Goal: Task Accomplishment & Management: Complete application form

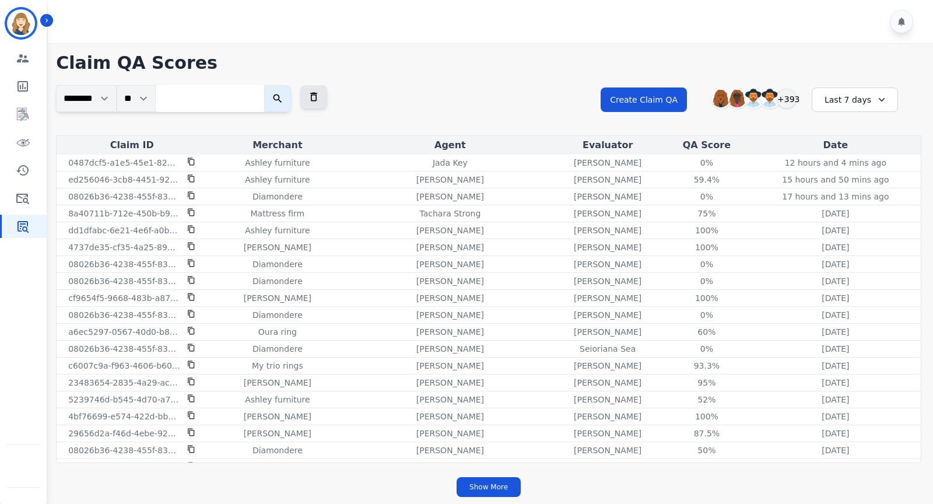
click at [220, 100] on input "search" at bounding box center [210, 98] width 108 height 27
paste input "**********"
type input "**********"
click at [292, 95] on icon "submit" at bounding box center [286, 99] width 12 height 12
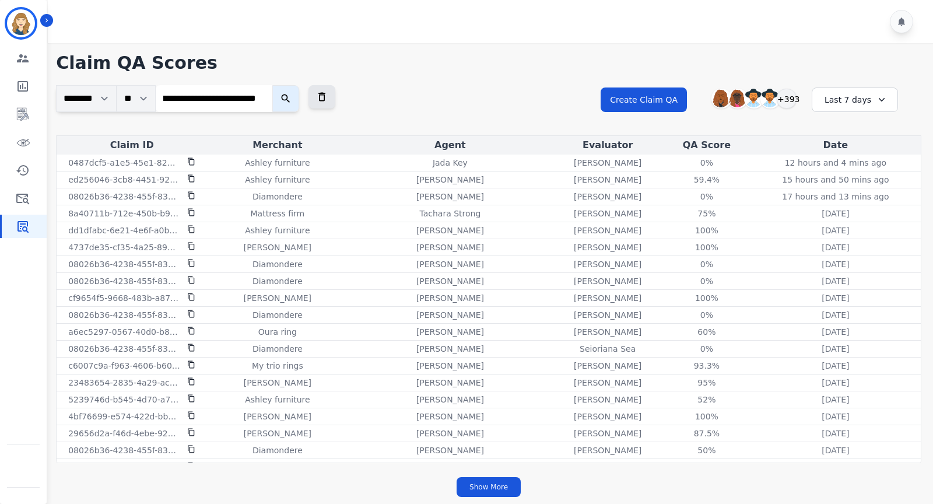
scroll to position [0, 0]
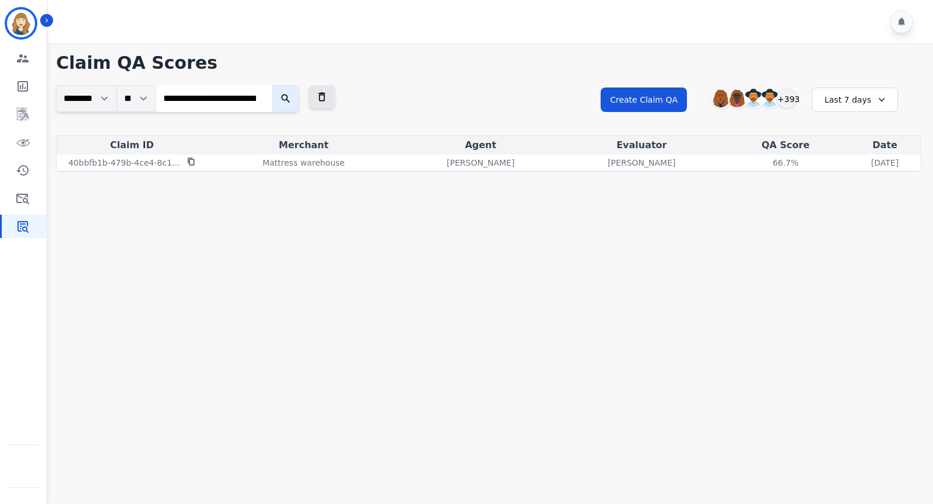
drag, startPoint x: 751, startPoint y: 157, endPoint x: 758, endPoint y: 199, distance: 42.7
click at [758, 199] on main "**********" at bounding box center [488, 295] width 889 height 504
click at [263, 99] on input "**********" at bounding box center [214, 98] width 117 height 27
click at [325, 93] on icon at bounding box center [321, 97] width 7 height 9
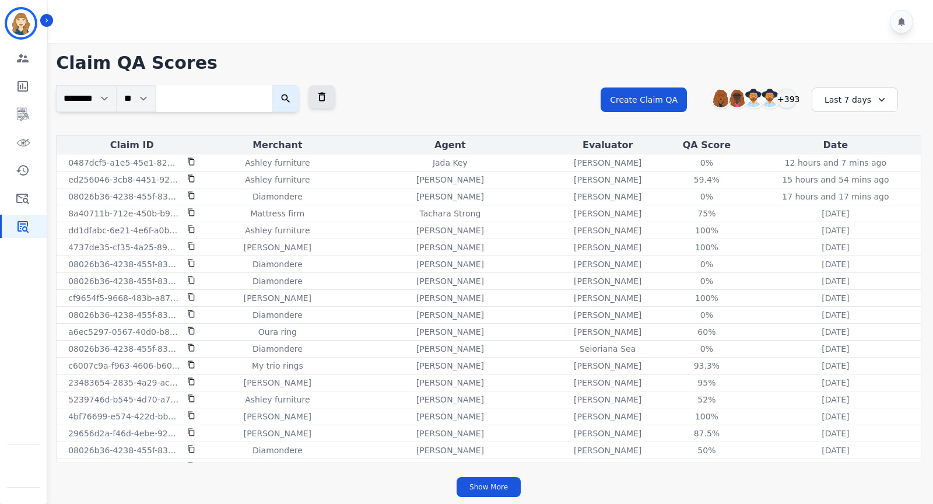
click at [234, 99] on input "search" at bounding box center [214, 98] width 117 height 27
paste input "**********"
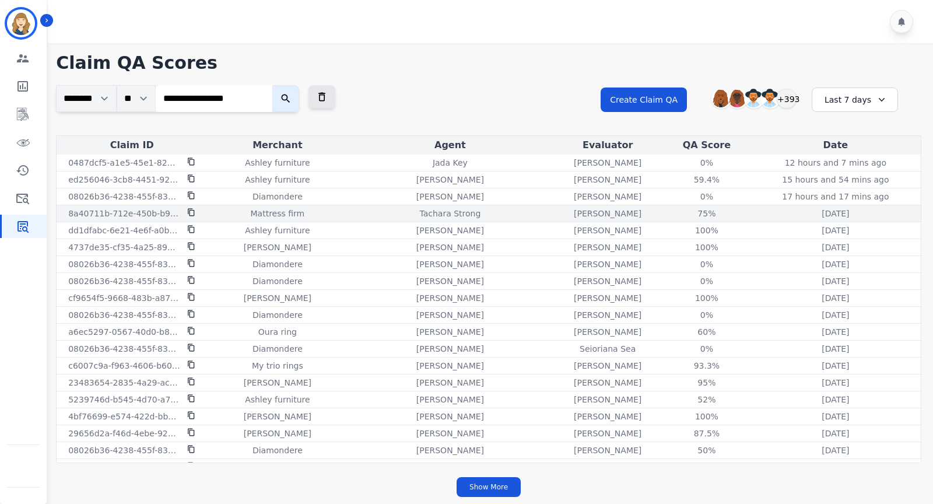
type input "**********"
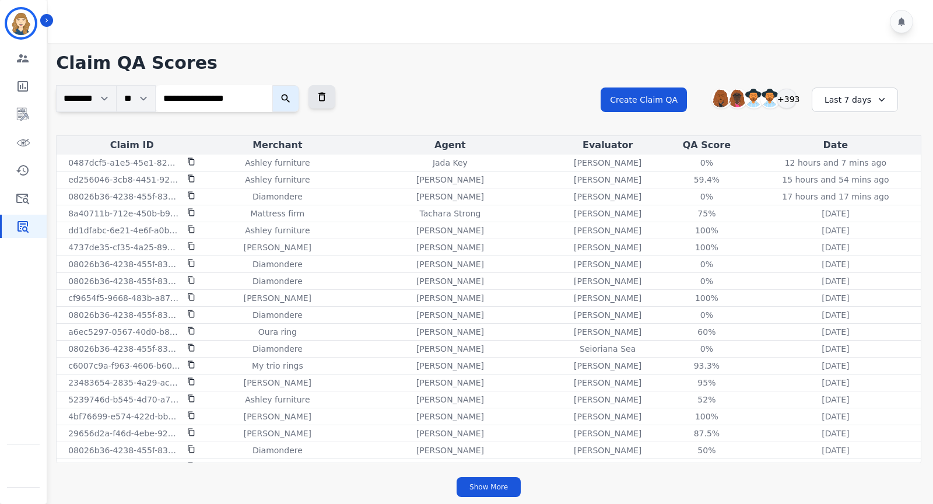
click at [264, 96] on input "**********" at bounding box center [214, 98] width 117 height 27
paste input "**********"
type input "**********"
click at [285, 93] on icon "submit" at bounding box center [286, 99] width 12 height 12
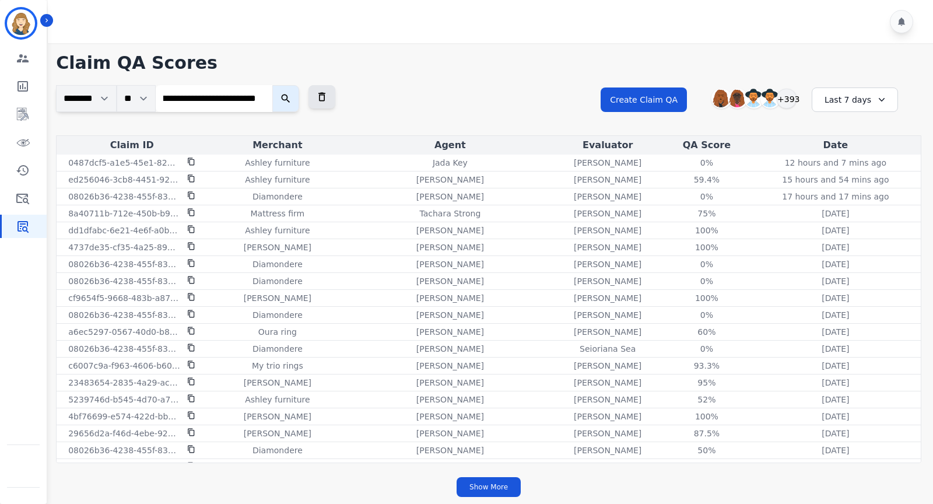
scroll to position [0, 0]
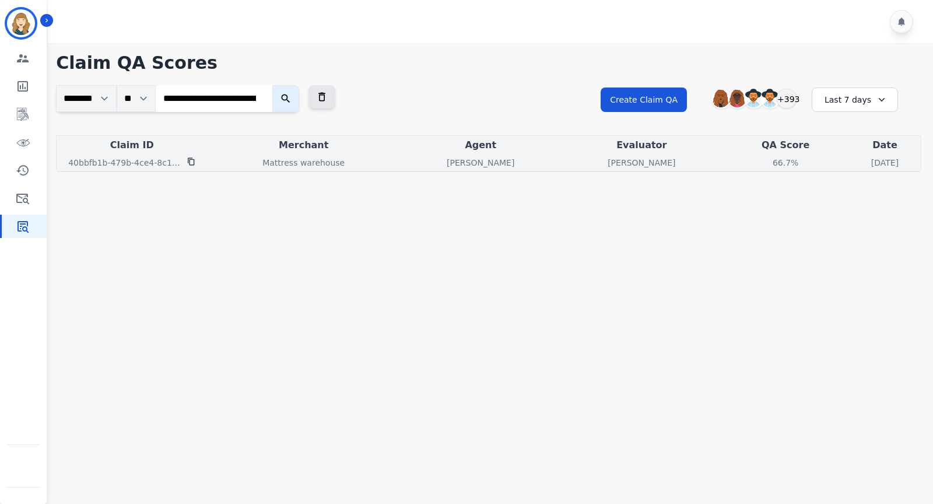
click at [807, 162] on div "66.7% See QA score details" at bounding box center [785, 163] width 122 height 12
click at [759, 161] on div "66.7%" at bounding box center [785, 163] width 52 height 12
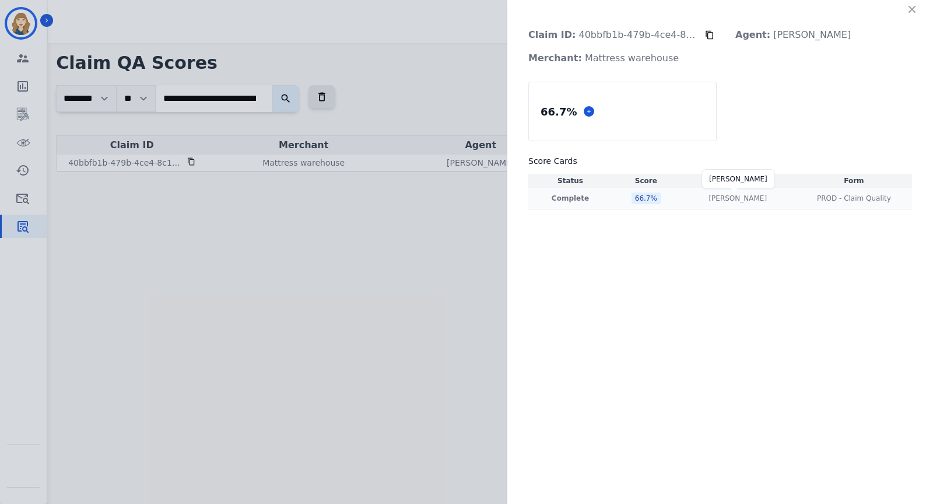
click at [709, 202] on p "[PERSON_NAME]" at bounding box center [738, 198] width 58 height 9
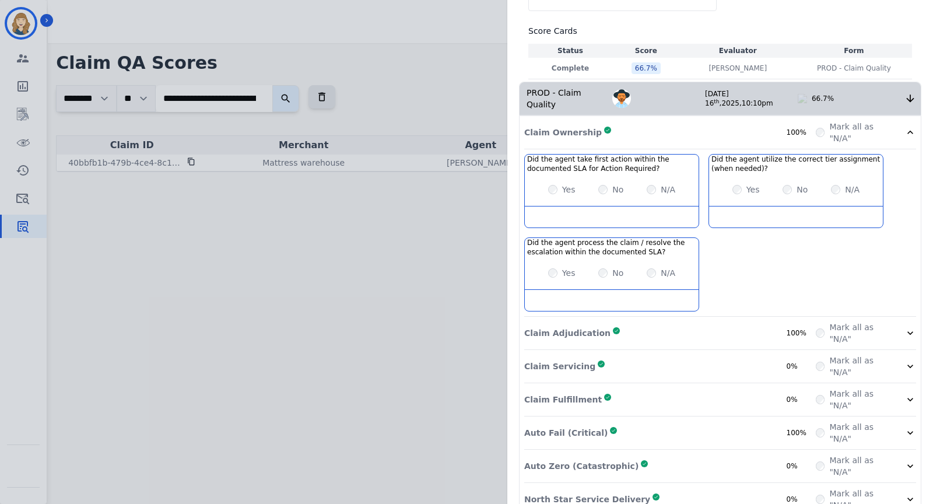
scroll to position [149, 0]
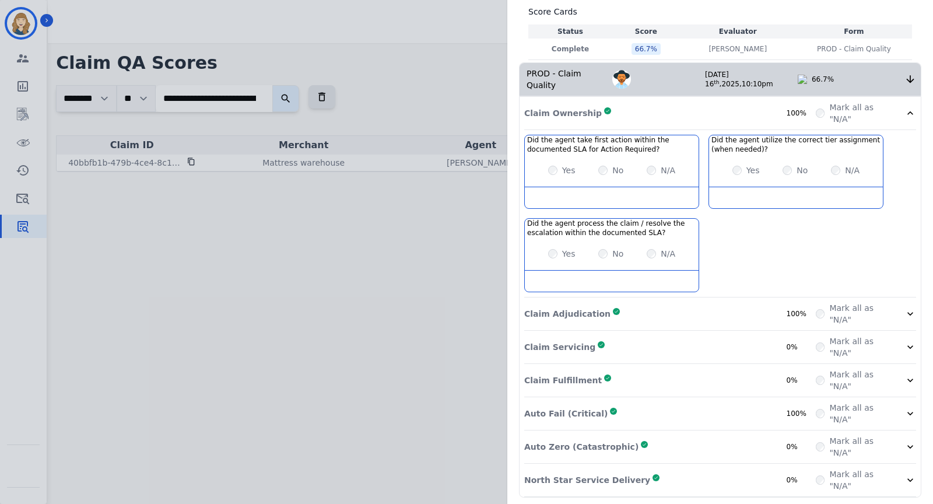
click at [905, 114] on icon at bounding box center [911, 113] width 12 height 12
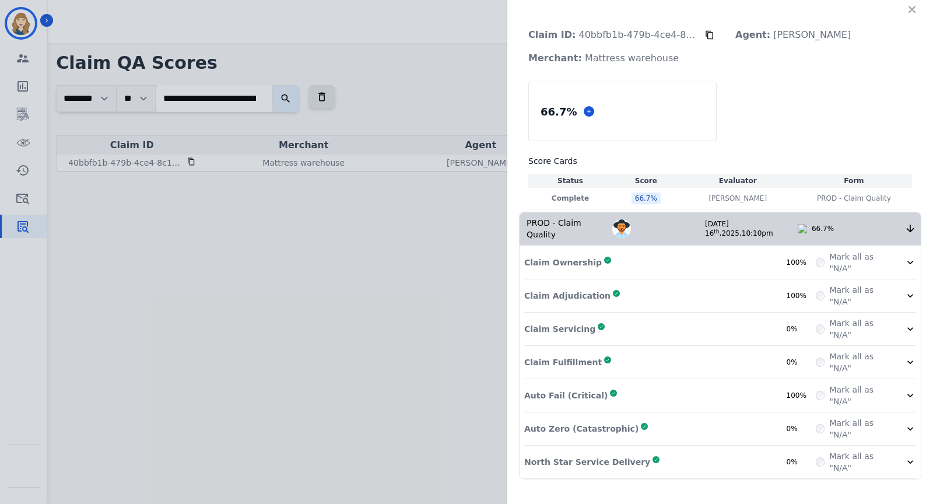
click at [758, 351] on div "Claim Fulfillment Complete 0%" at bounding box center [670, 362] width 292 height 23
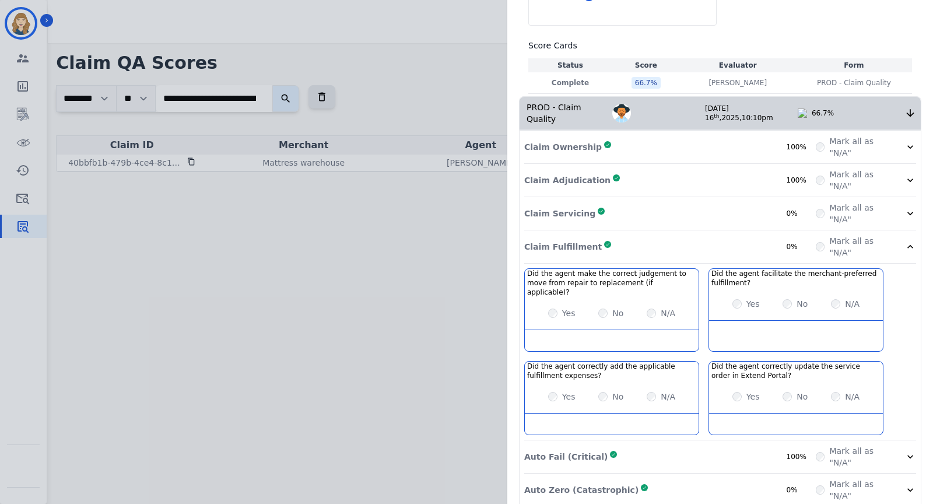
scroll to position [149, 0]
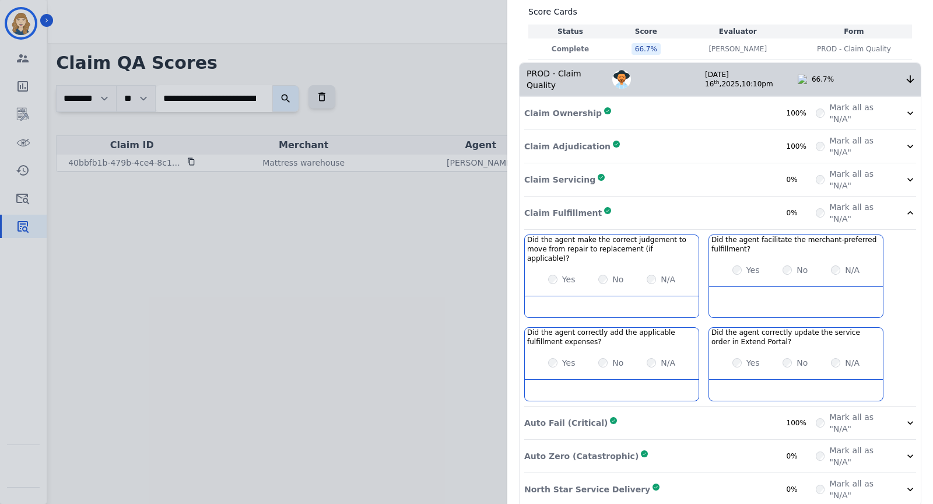
click at [748, 411] on div "Auto Fail (Critical) Complete 100%" at bounding box center [670, 422] width 292 height 23
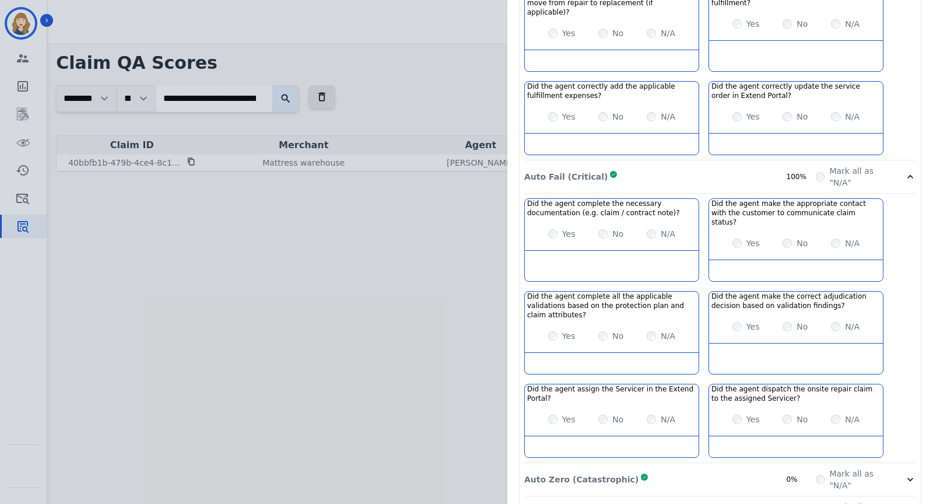
scroll to position [407, 0]
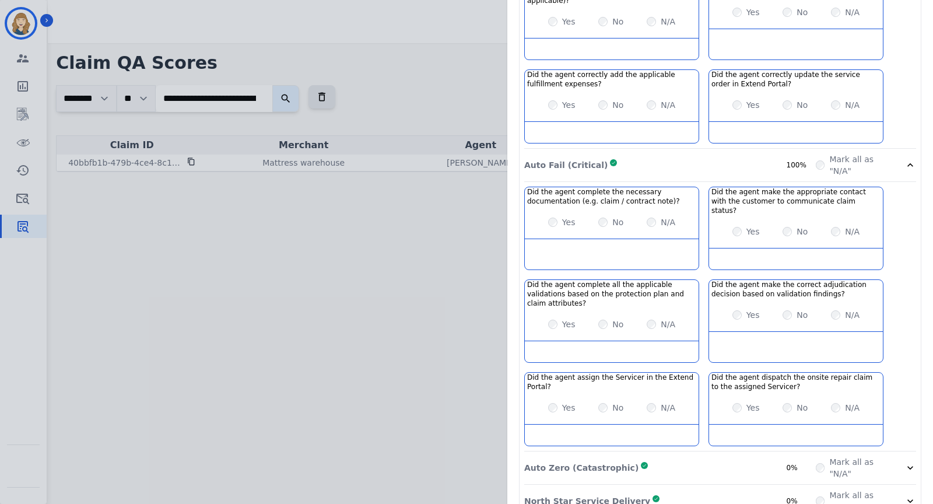
click at [746, 456] on div "Auto Zero (Catastrophic) Complete 0%" at bounding box center [670, 467] width 292 height 23
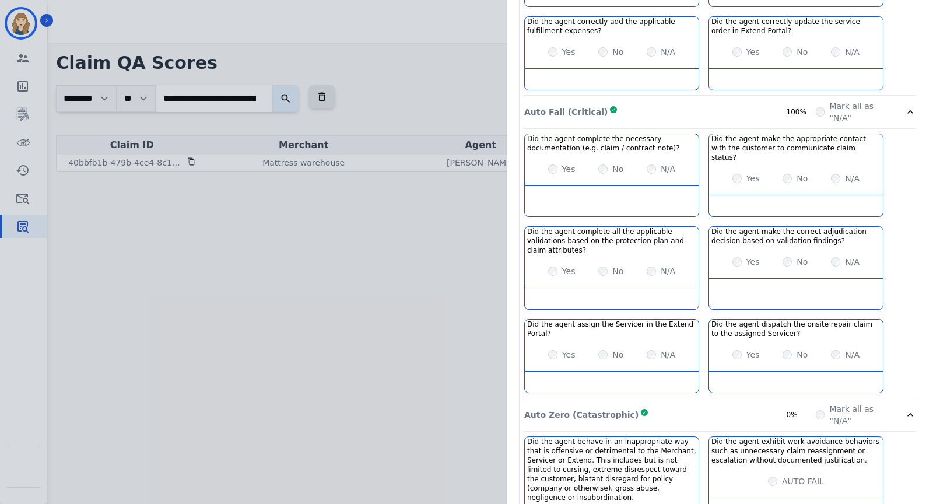
scroll to position [450, 0]
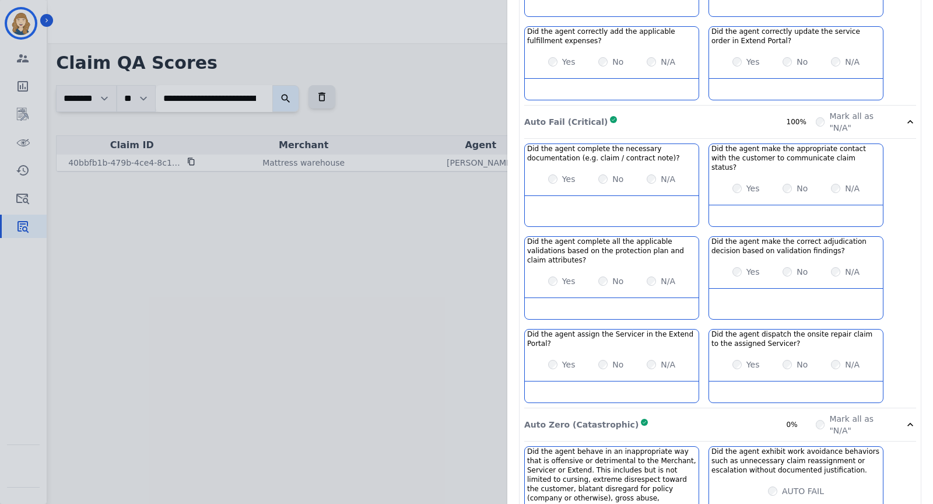
click at [734, 110] on div "Auto Fail (Critical) Complete 100%" at bounding box center [670, 121] width 292 height 23
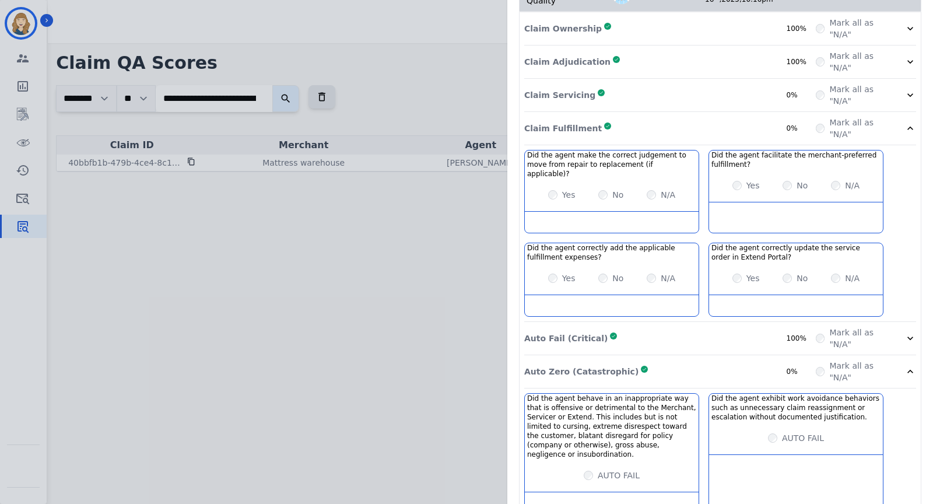
click at [753, 119] on div "Claim Fulfillment Complete 0%" at bounding box center [670, 128] width 292 height 23
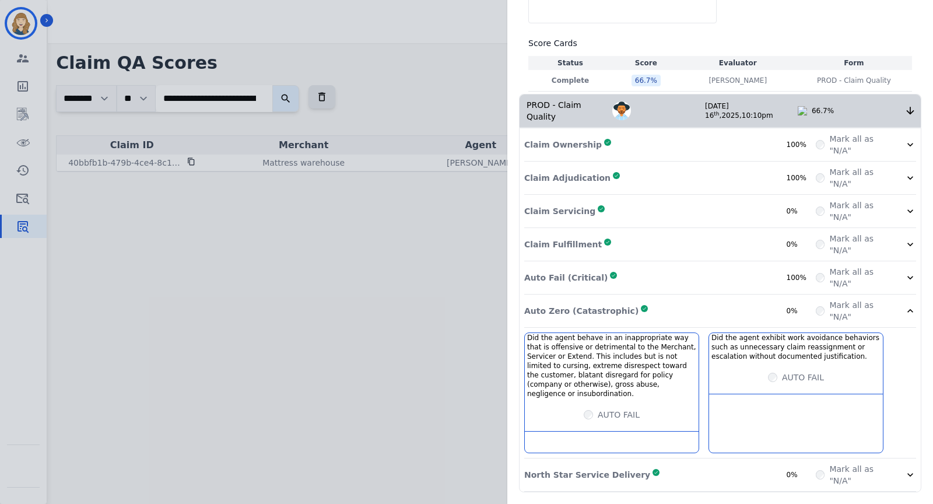
scroll to position [113, 0]
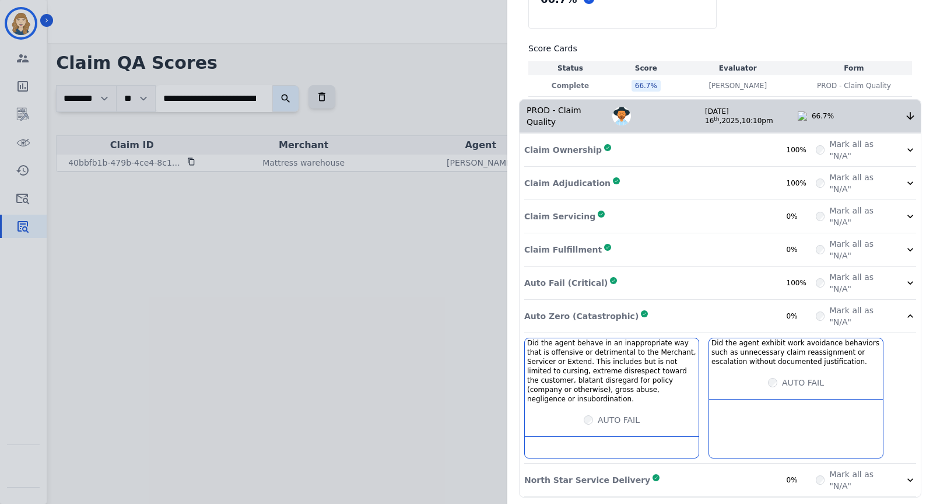
click at [775, 314] on div "Auto Zero (Catastrophic) Complete 0%" at bounding box center [670, 315] width 292 height 23
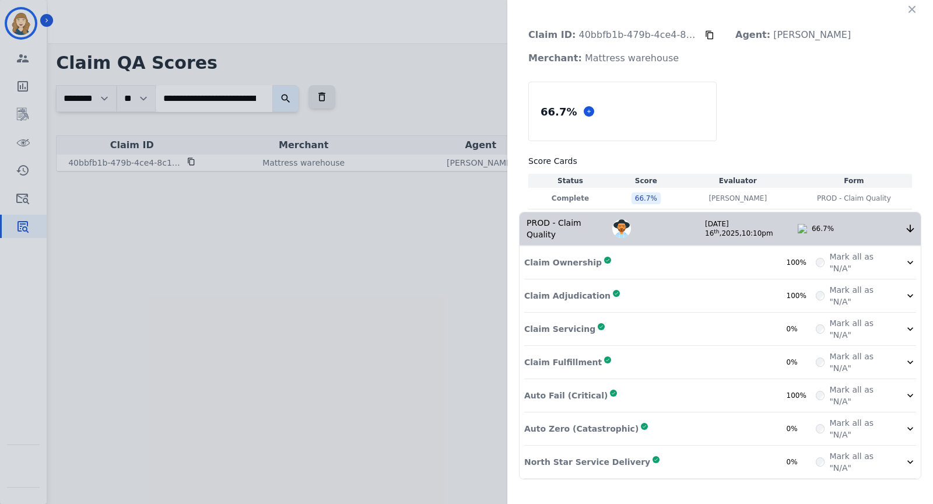
scroll to position [0, 0]
click at [740, 424] on div "Auto Zero (Catastrophic) Complete 0%" at bounding box center [670, 428] width 292 height 23
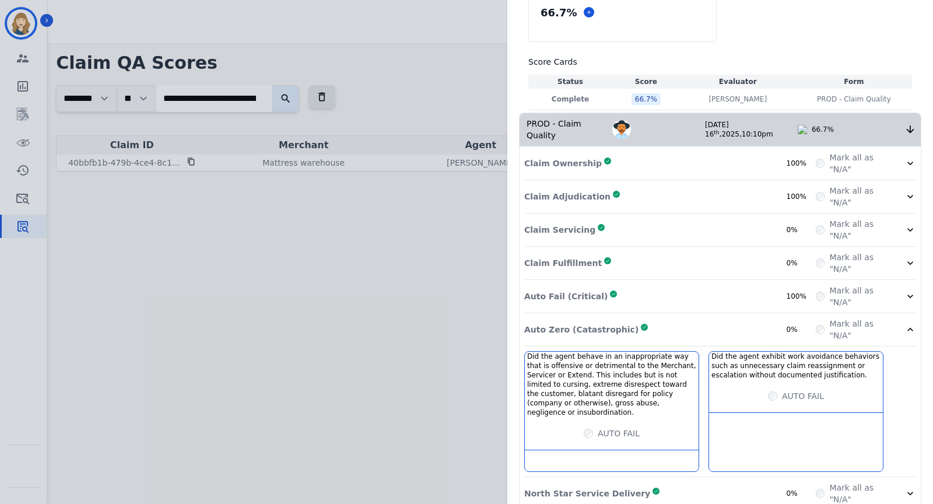
scroll to position [113, 0]
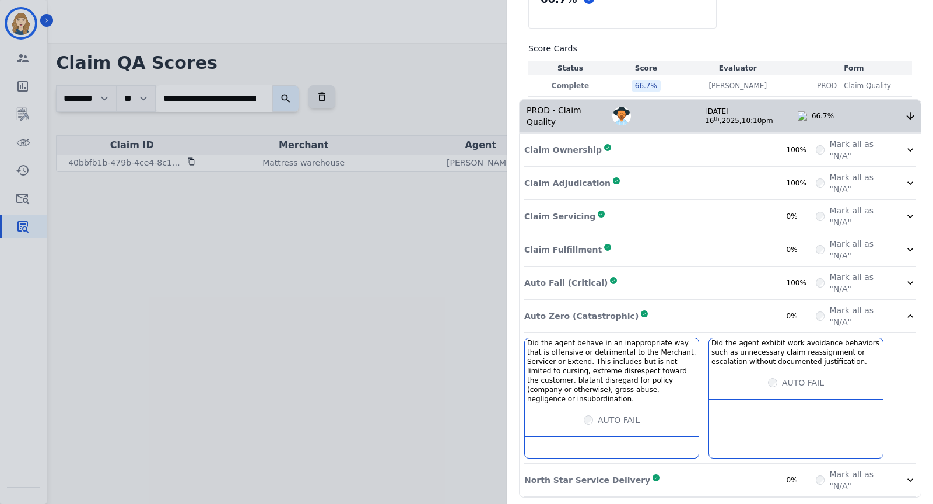
click at [744, 318] on div "Auto Zero (Catastrophic) Complete 0%" at bounding box center [670, 315] width 292 height 23
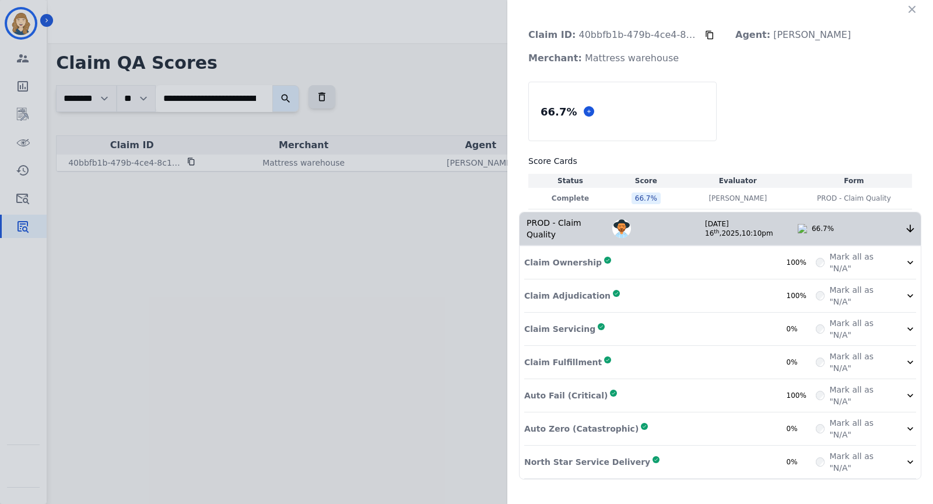
scroll to position [0, 0]
click at [713, 451] on div "North Star Service Delivery Complete 0%" at bounding box center [670, 461] width 292 height 23
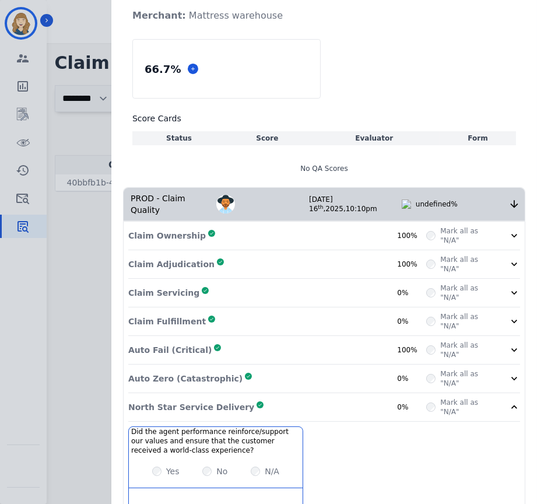
scroll to position [61, 0]
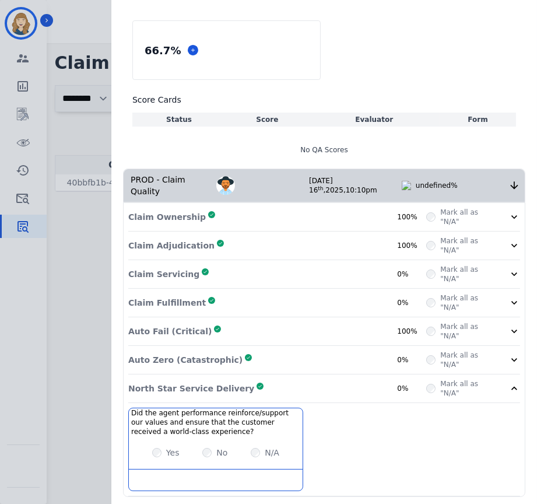
click at [402, 216] on div "100%" at bounding box center [411, 216] width 29 height 9
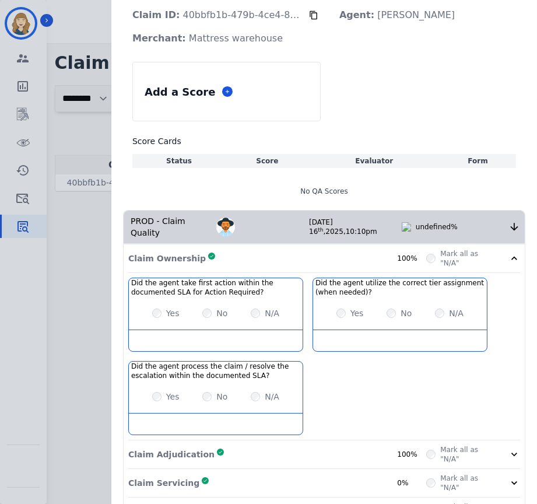
scroll to position [0, 0]
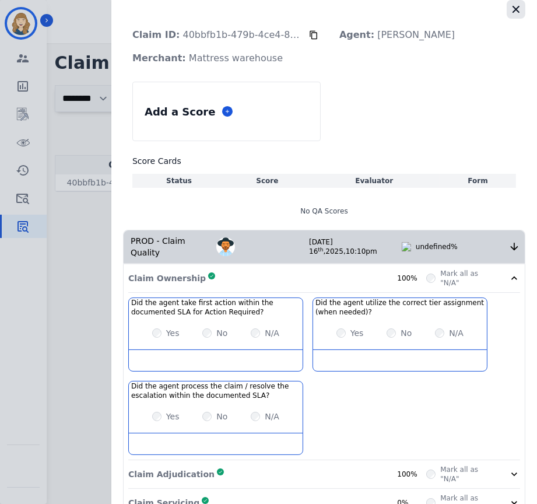
click at [514, 15] on icon "button" at bounding box center [516, 9] width 12 height 12
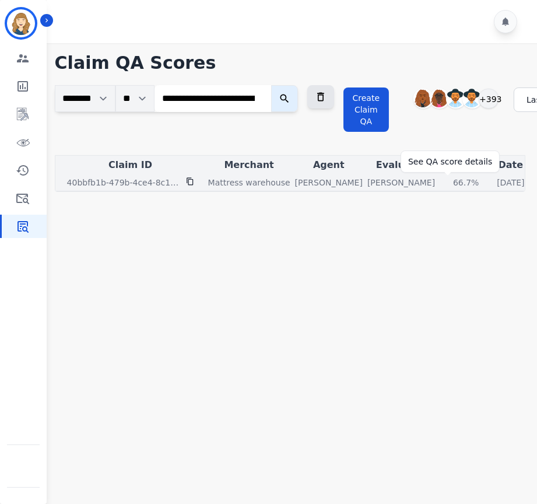
click at [448, 183] on div "66.7%" at bounding box center [466, 183] width 52 height 12
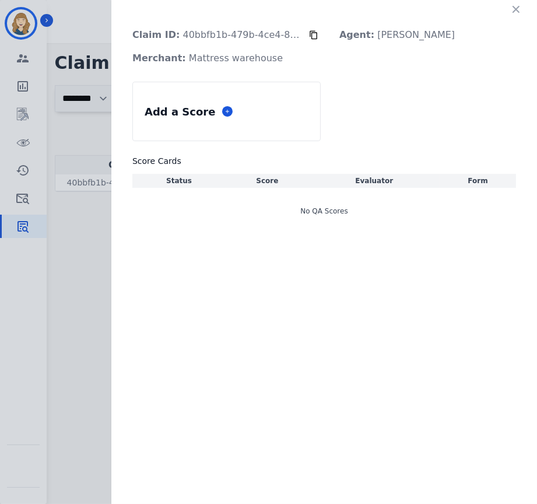
click at [94, 101] on div "Claim ID: 40bbfb1b-479b-4ce4-8c1b-4c7937d26982 Agent: [PERSON_NAME]: Mattress w…" at bounding box center [268, 252] width 537 height 504
click at [513, 8] on icon "button" at bounding box center [516, 9] width 12 height 12
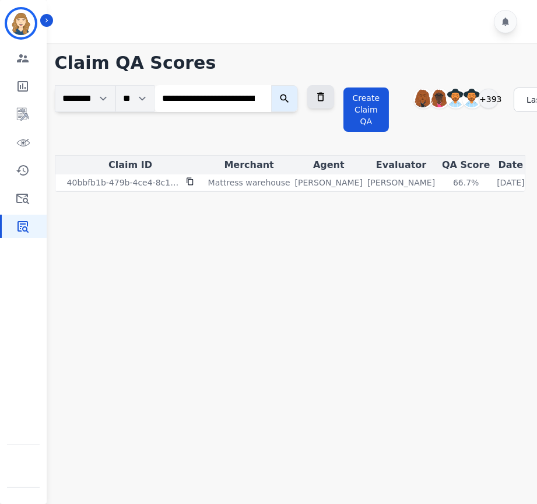
click at [286, 100] on icon "submit" at bounding box center [285, 99] width 12 height 12
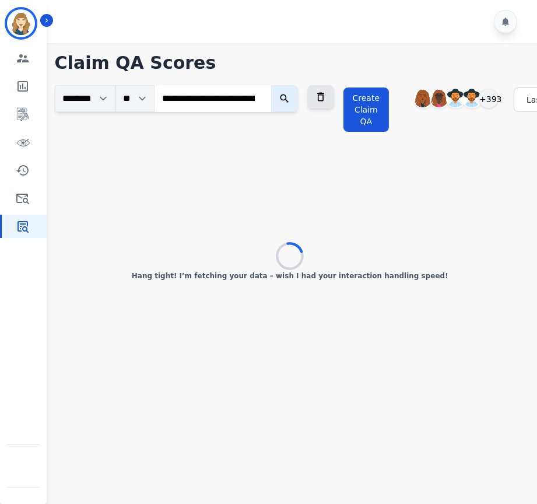
click at [289, 98] on icon "submit" at bounding box center [285, 99] width 12 height 12
click at [289, 95] on icon "submit" at bounding box center [284, 98] width 9 height 9
click at [327, 91] on icon at bounding box center [321, 97] width 12 height 12
click at [286, 97] on icon "submit" at bounding box center [285, 99] width 12 height 12
click at [187, 91] on input "search" at bounding box center [213, 98] width 117 height 27
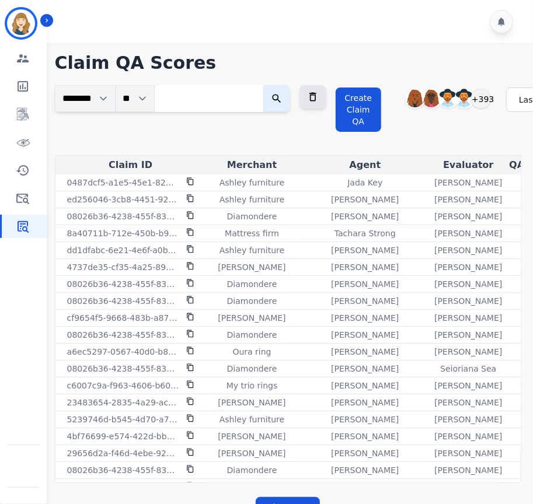
click at [243, 108] on input "search" at bounding box center [209, 98] width 108 height 27
type input "*"
click at [263, 97] on input "*" at bounding box center [209, 98] width 108 height 27
paste input "**********"
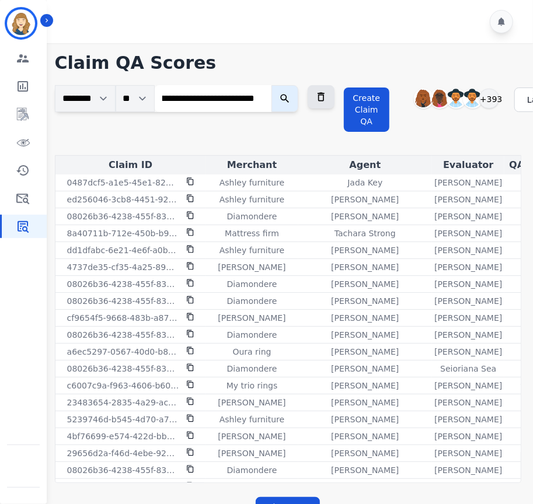
type input "**********"
click at [290, 97] on icon "submit" at bounding box center [285, 99] width 12 height 12
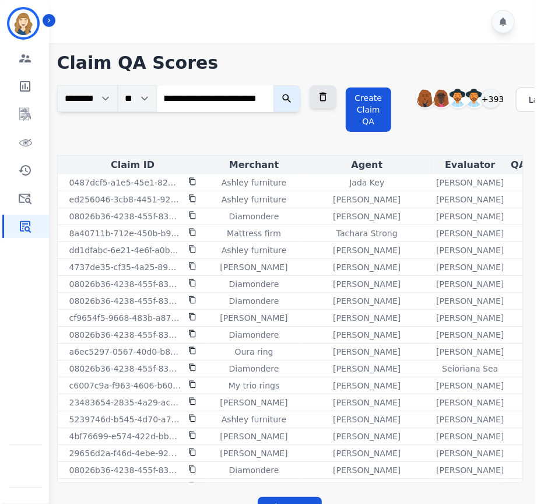
scroll to position [0, 0]
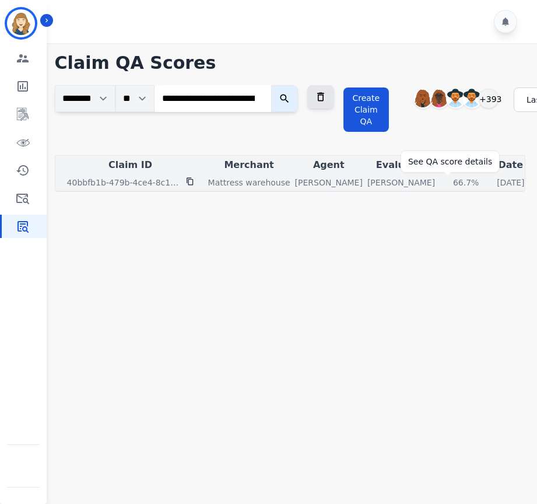
click at [448, 183] on div "66.7%" at bounding box center [466, 183] width 52 height 12
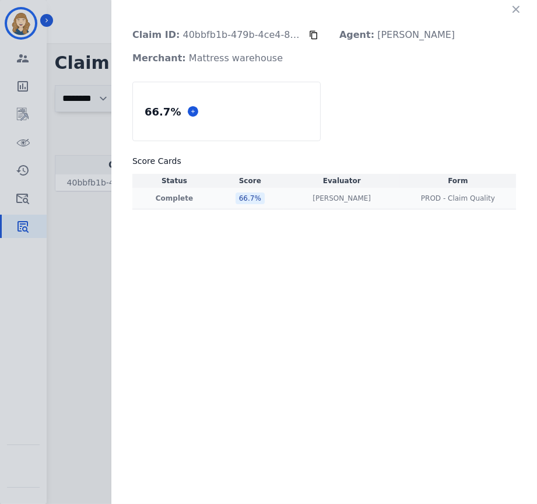
click at [286, 191] on td "Andrea Bilbrey Andrea Bilbrey" at bounding box center [342, 199] width 116 height 22
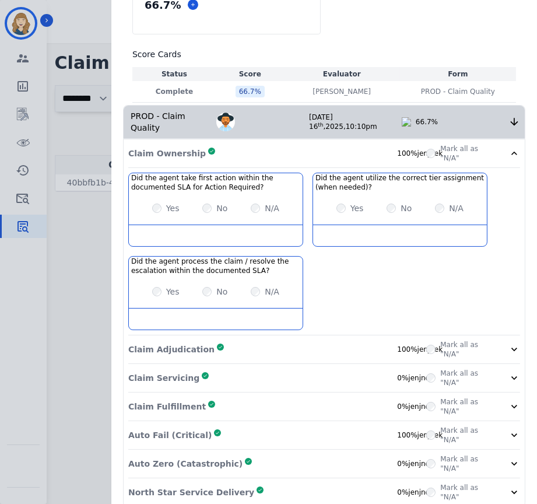
scroll to position [117, 0]
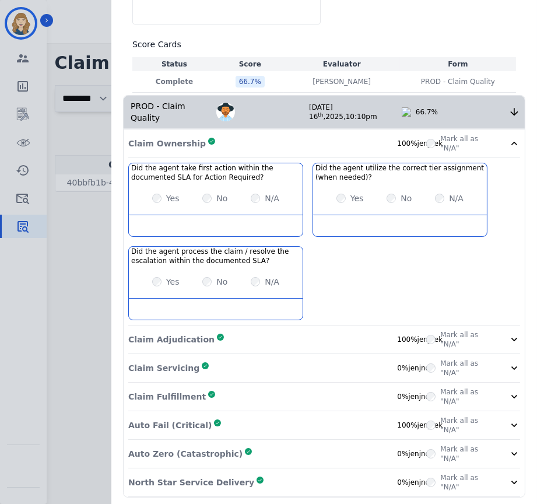
click at [357, 125] on div "PROD - Claim Quality Andrea Bilbrey Jul 16 th , 2025 , 10:10pm 66.7%" at bounding box center [324, 112] width 401 height 33
click at [352, 111] on div "Jul 16 th , 2025 , 10:10pm" at bounding box center [355, 112] width 93 height 19
click at [512, 110] on icon at bounding box center [515, 112] width 12 height 12
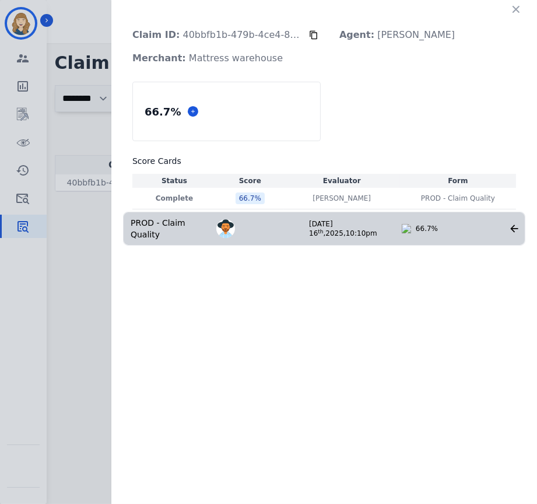
scroll to position [0, 0]
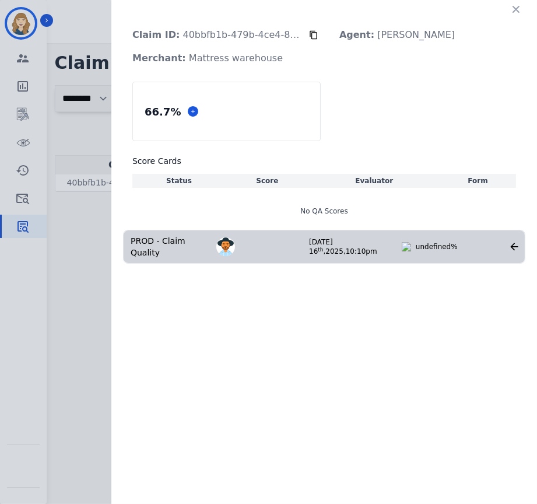
click at [341, 236] on div "PROD - Claim Quality Andrea Bilbrey Jul 16 th , 2025 , 10:10pm undefined%" at bounding box center [324, 246] width 401 height 33
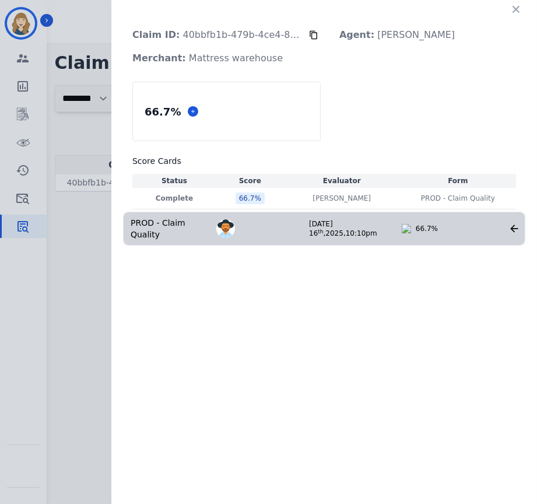
click at [339, 224] on div "Jul 16 th , 2025 , 10:10pm" at bounding box center [355, 228] width 93 height 19
click at [510, 227] on icon at bounding box center [515, 229] width 12 height 12
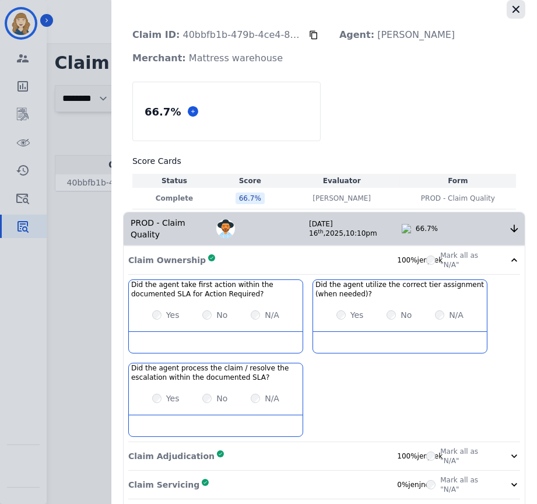
click at [514, 9] on icon "button" at bounding box center [516, 9] width 12 height 12
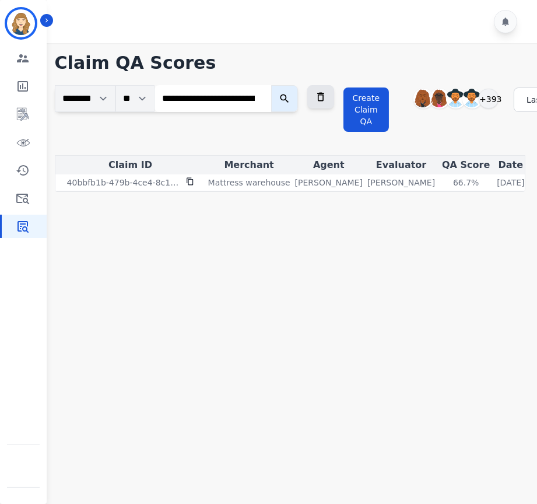
click at [262, 97] on input "**********" at bounding box center [213, 98] width 117 height 27
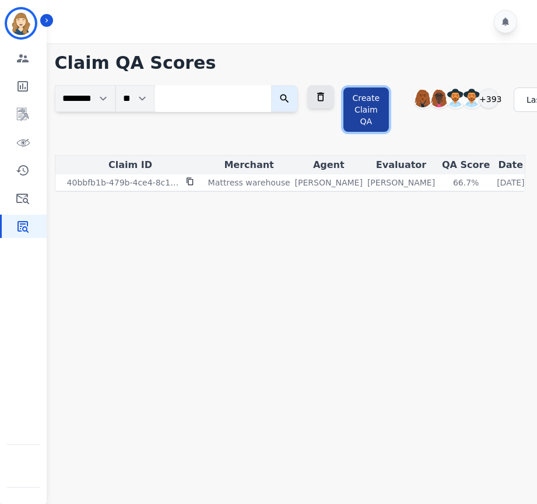
click at [356, 107] on button "Create Claim QA" at bounding box center [367, 109] width 46 height 44
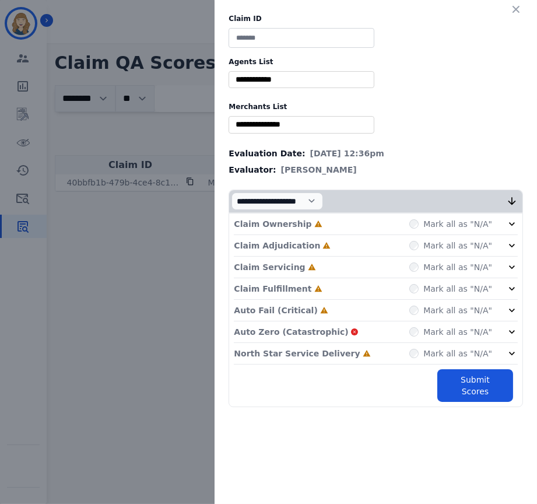
click at [283, 33] on input at bounding box center [302, 38] width 146 height 20
type input "****"
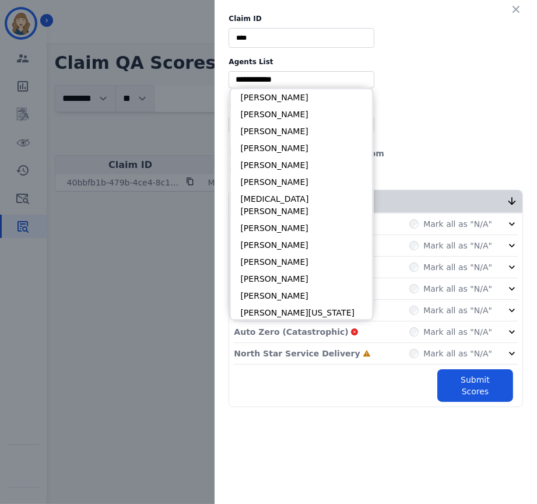
click at [278, 77] on input "selected options" at bounding box center [302, 79] width 140 height 12
click at [279, 93] on li "[PERSON_NAME]" at bounding box center [301, 97] width 141 height 17
type input "**********"
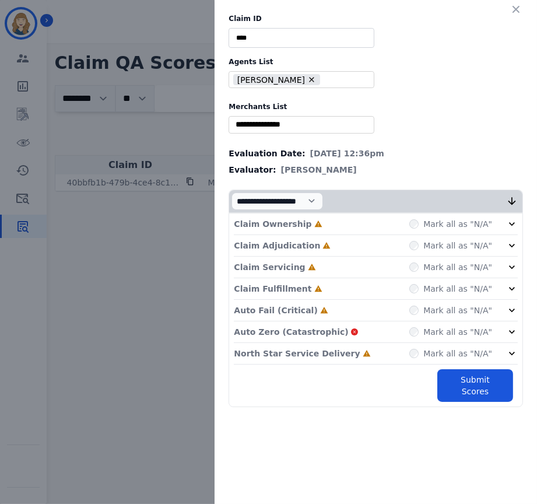
click at [275, 129] on input "selected options" at bounding box center [302, 124] width 140 height 12
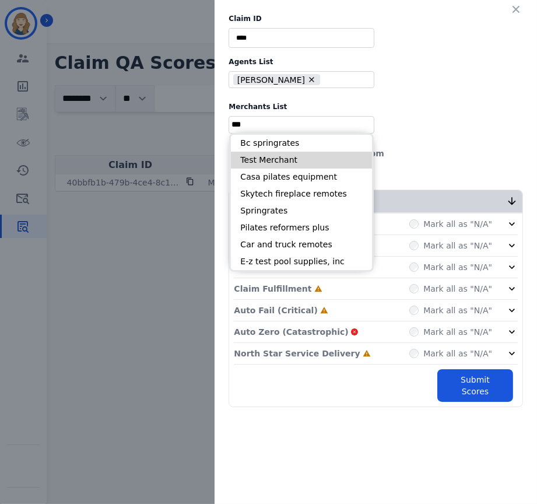
type input "***"
click at [287, 160] on li "Test Merchant" at bounding box center [301, 160] width 141 height 17
type input "**********"
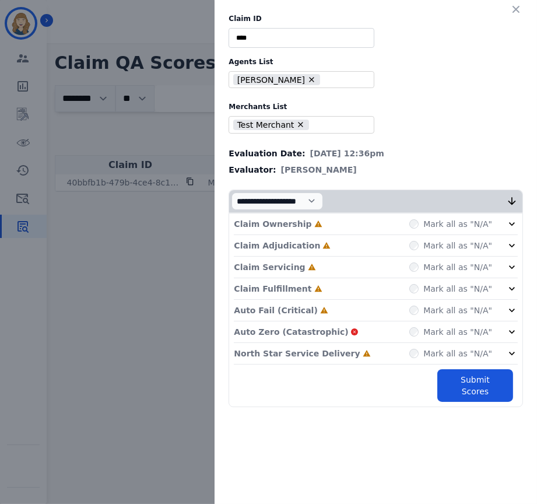
click at [510, 222] on icon at bounding box center [512, 224] width 12 height 12
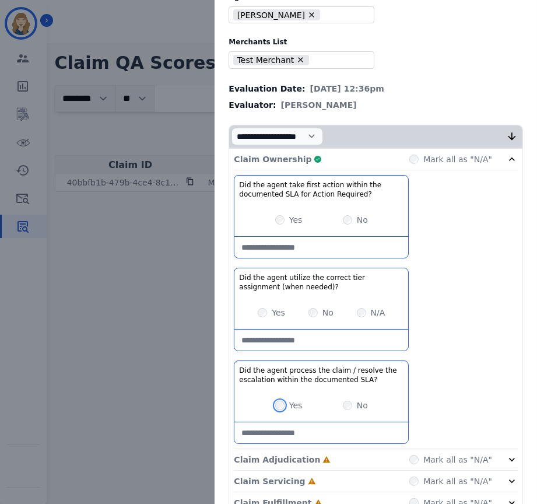
scroll to position [85, 0]
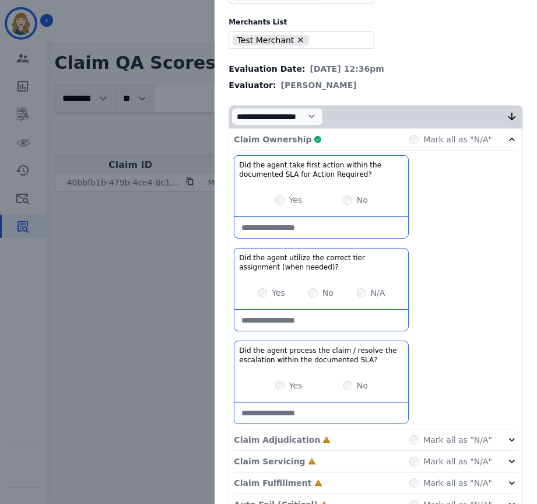
click at [357, 199] on label "No" at bounding box center [362, 200] width 11 height 12
click at [316, 289] on div "No" at bounding box center [321, 293] width 25 height 12
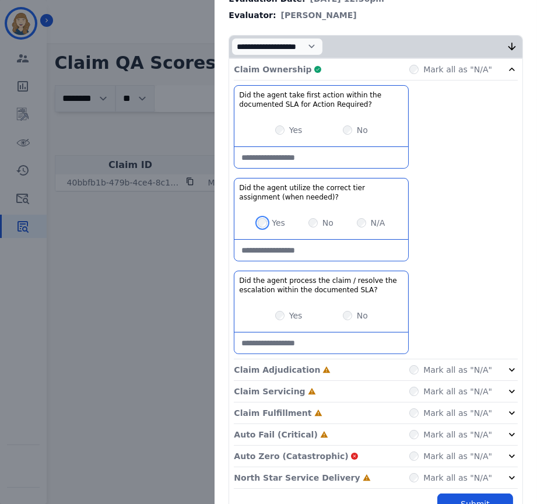
scroll to position [178, 0]
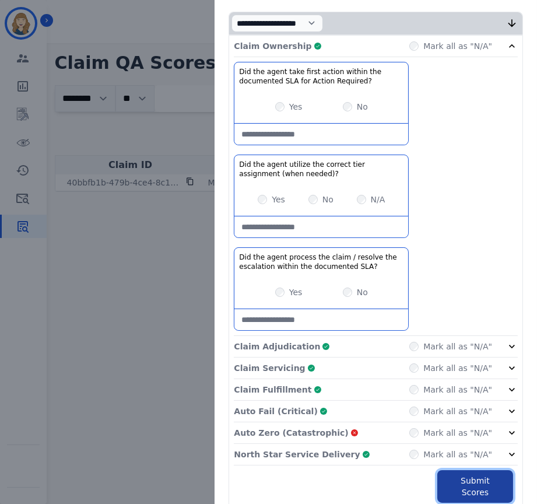
click at [478, 482] on button "Submit Scores" at bounding box center [475, 486] width 76 height 33
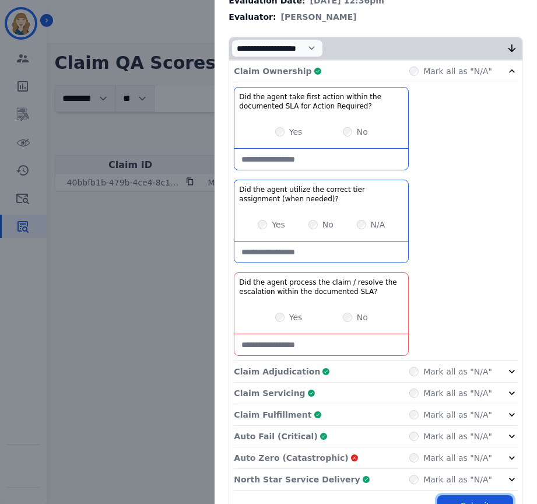
scroll to position [157, 0]
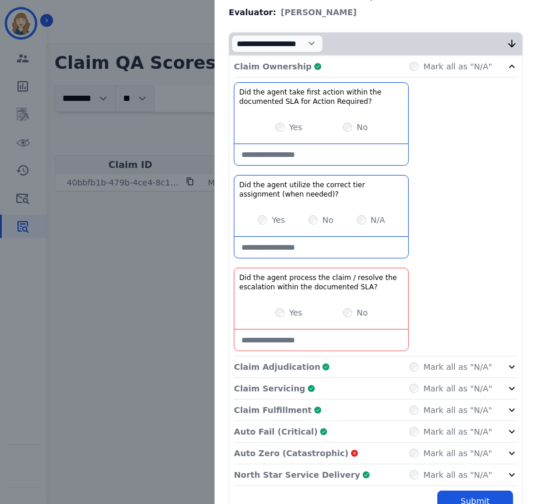
click at [281, 307] on div "Yes" at bounding box center [288, 313] width 27 height 12
click at [306, 330] on SLA\?-note at bounding box center [321, 340] width 174 height 21
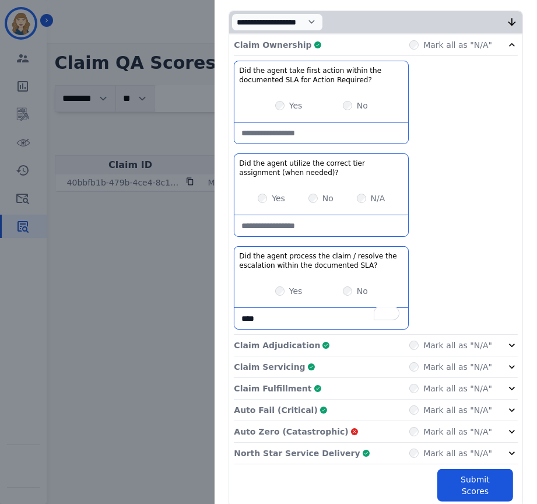
scroll to position [190, 0]
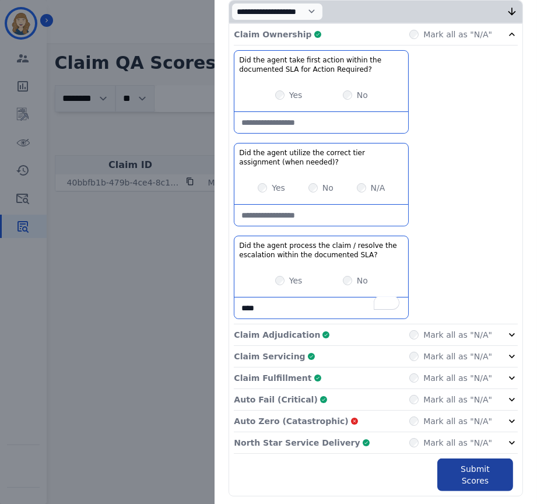
type SLA\?-note "****"
click at [481, 458] on button "Submit Scores" at bounding box center [475, 474] width 76 height 33
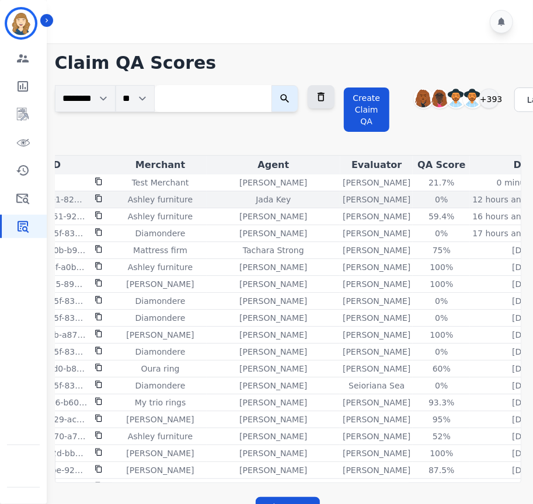
scroll to position [0, 110]
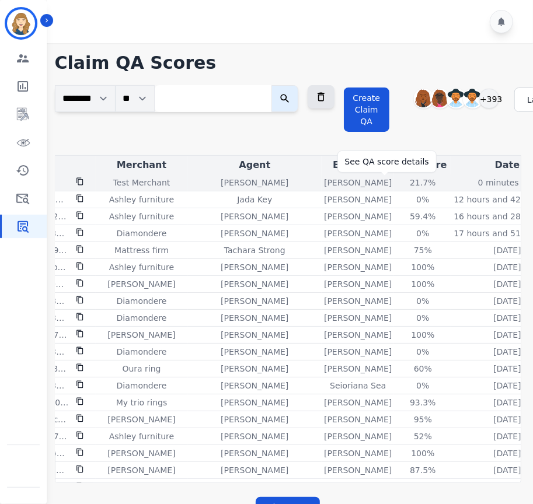
click at [396, 180] on div "21.7%" at bounding box center [422, 183] width 52 height 12
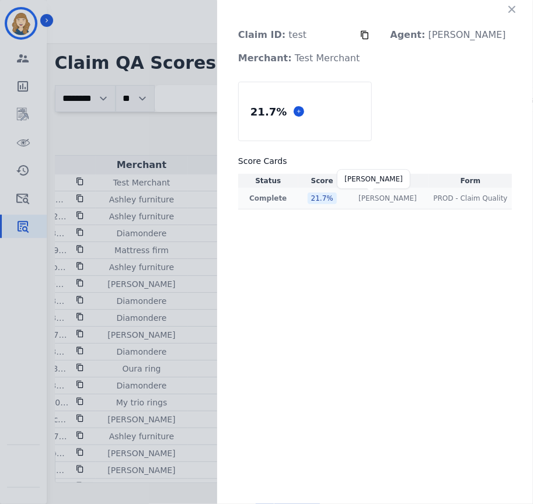
click at [389, 195] on p "[PERSON_NAME]" at bounding box center [387, 198] width 58 height 9
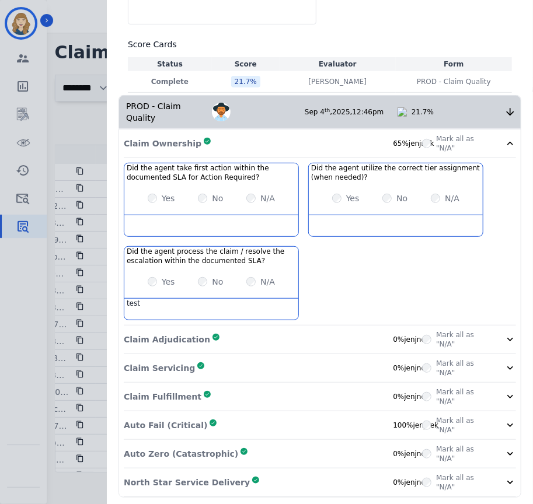
scroll to position [13, 0]
click at [409, 425] on div "100% jenjnek" at bounding box center [407, 425] width 29 height 9
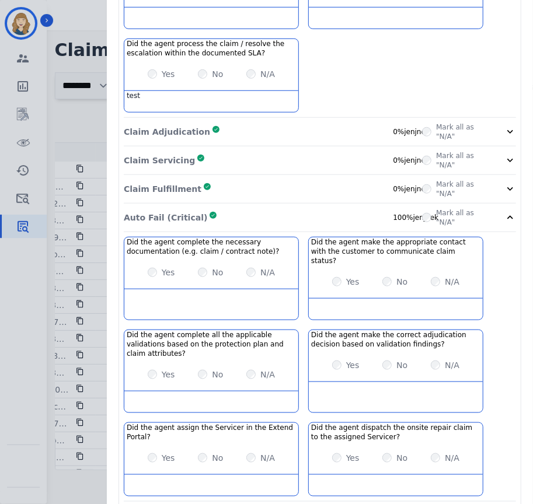
scroll to position [374, 0]
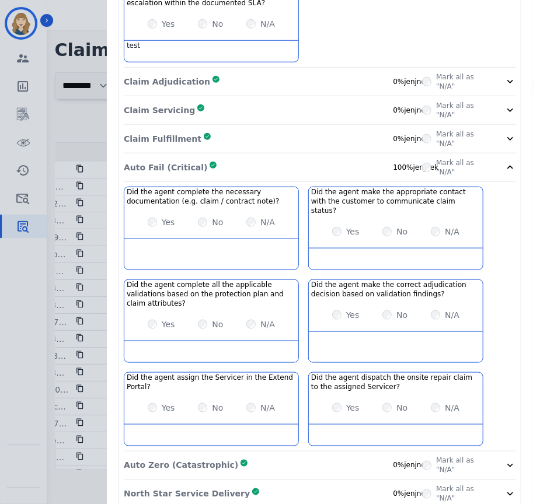
click at [504, 166] on icon at bounding box center [510, 168] width 12 height 12
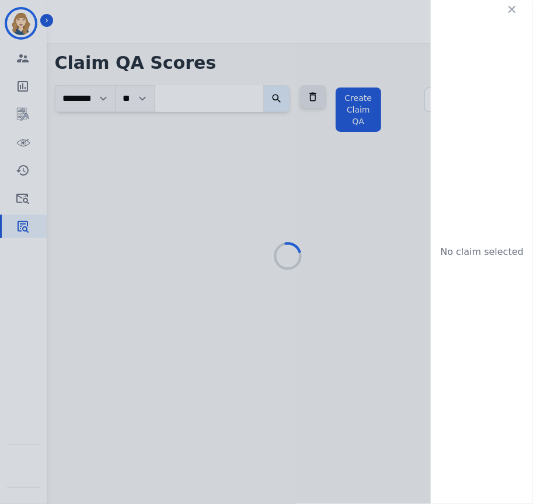
scroll to position [0, 0]
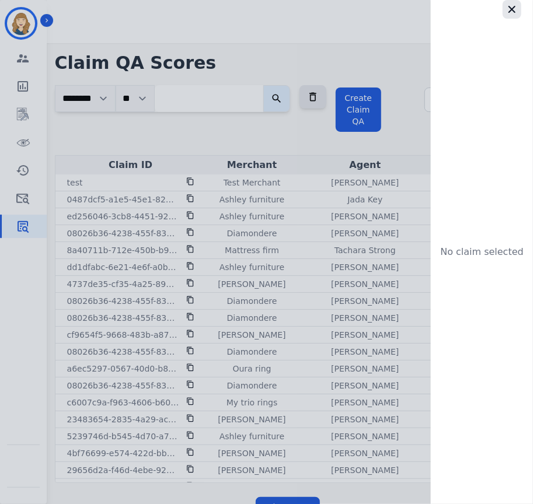
click at [518, 11] on button "button" at bounding box center [511, 9] width 19 height 19
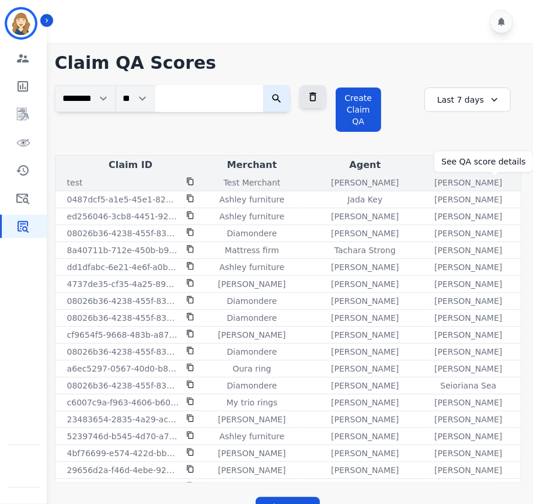
click at [506, 184] on div "21.7%" at bounding box center [532, 183] width 52 height 12
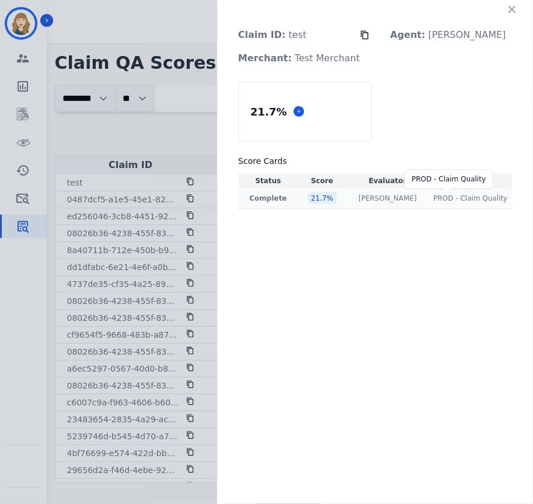
click at [470, 197] on span "PROD - Claim Quality" at bounding box center [470, 198] width 74 height 9
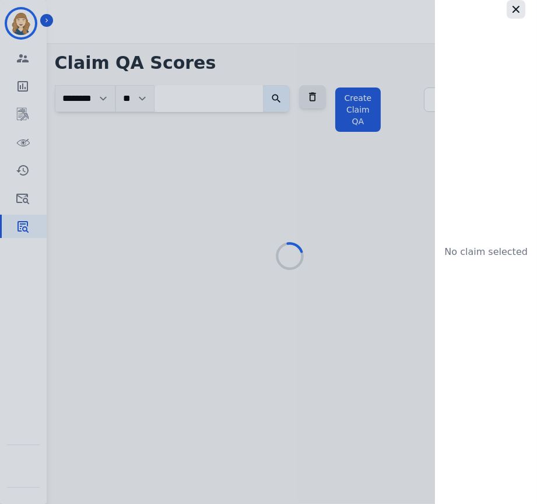
click at [518, 8] on icon "button" at bounding box center [516, 9] width 12 height 12
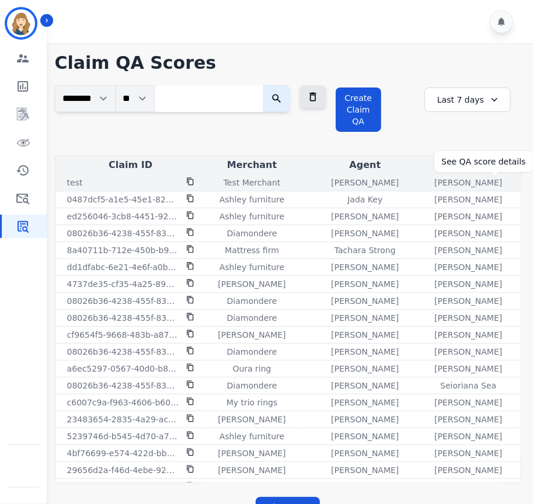
click at [506, 179] on div "21.7%" at bounding box center [532, 183] width 52 height 12
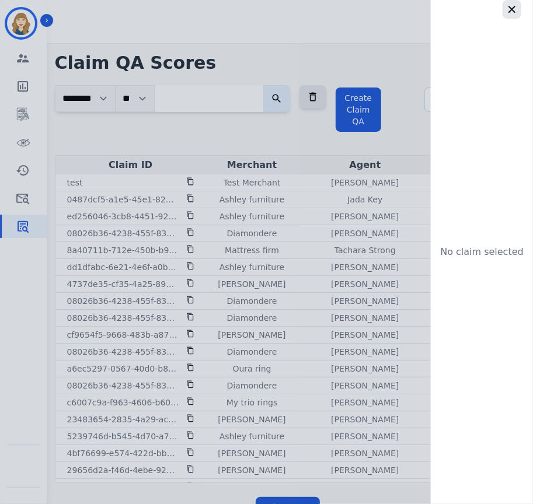
click at [513, 10] on icon "button" at bounding box center [512, 9] width 12 height 12
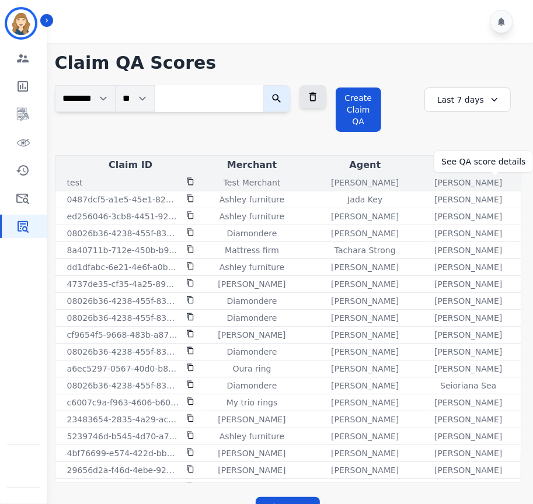
click at [506, 179] on div "21.7%" at bounding box center [532, 183] width 52 height 12
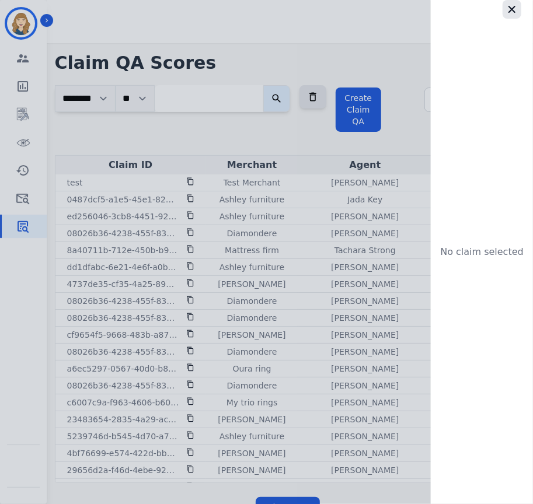
click at [515, 8] on icon "button" at bounding box center [512, 9] width 12 height 12
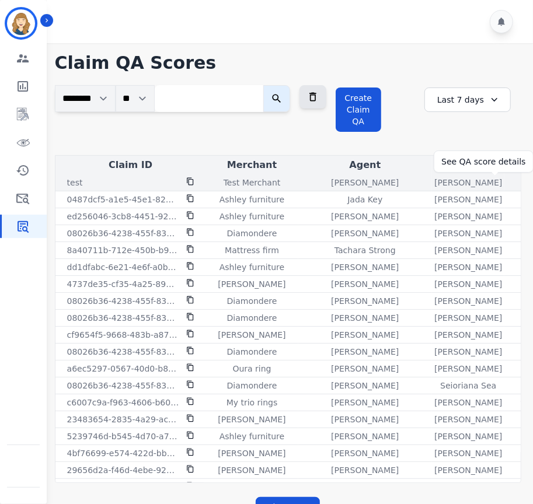
click at [506, 181] on div "21.7%" at bounding box center [532, 183] width 52 height 12
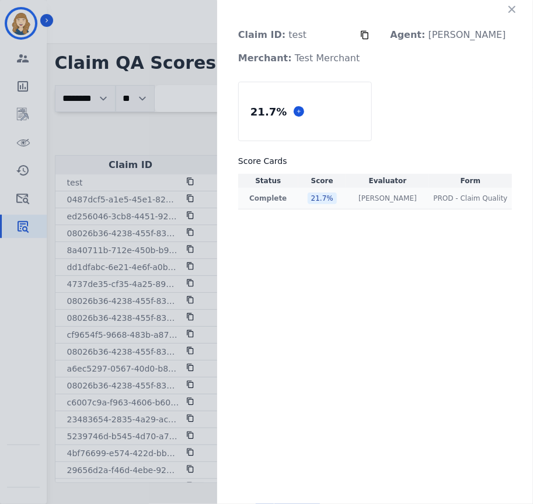
click at [386, 201] on p "[PERSON_NAME]" at bounding box center [387, 198] width 58 height 9
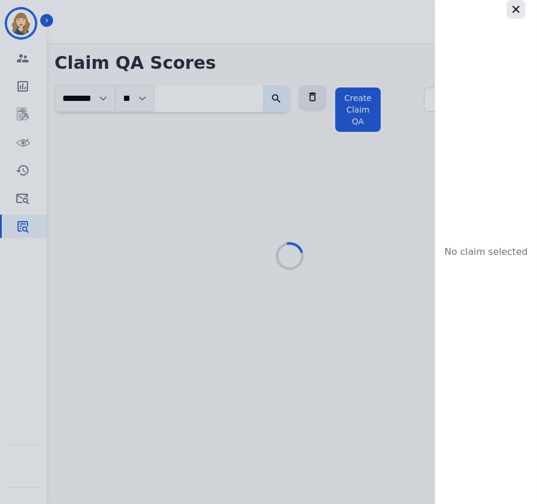
click at [507, 6] on button "button" at bounding box center [516, 9] width 19 height 19
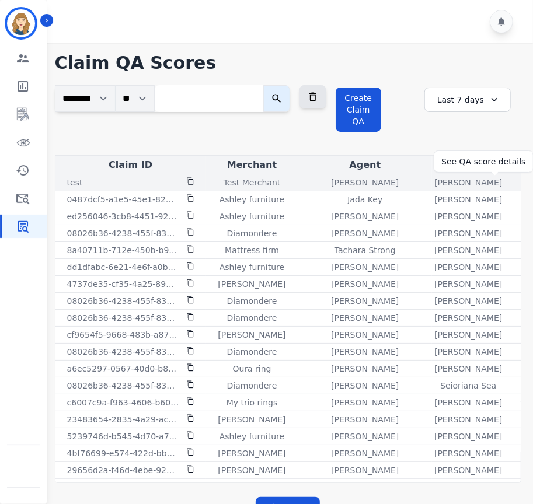
click at [506, 179] on div "21.7%" at bounding box center [532, 183] width 52 height 12
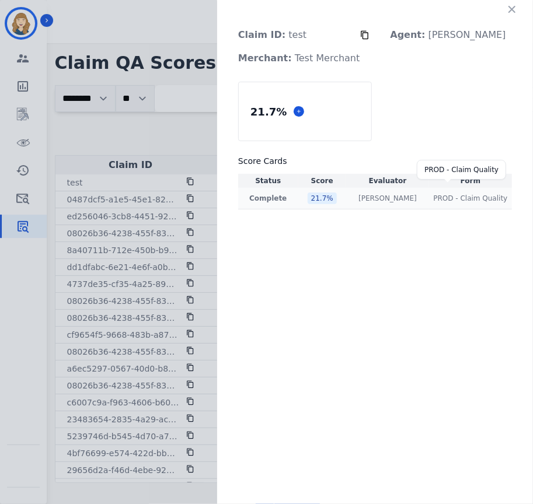
click at [474, 194] on span "PROD - Claim Quality" at bounding box center [470, 198] width 74 height 9
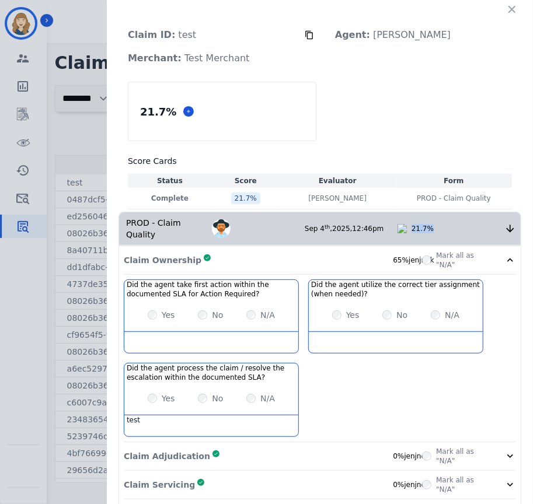
drag, startPoint x: 408, startPoint y: 229, endPoint x: 425, endPoint y: 227, distance: 16.4
click at [425, 227] on div "21.7%" at bounding box center [457, 228] width 93 height 9
click at [512, 9] on icon "button" at bounding box center [512, 9] width 12 height 12
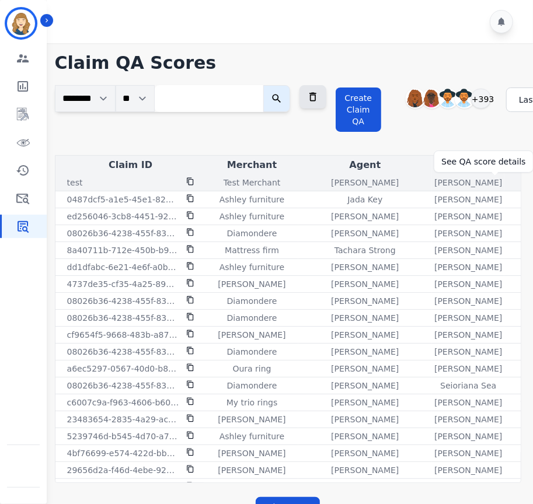
click at [506, 181] on div "21.7%" at bounding box center [532, 183] width 52 height 12
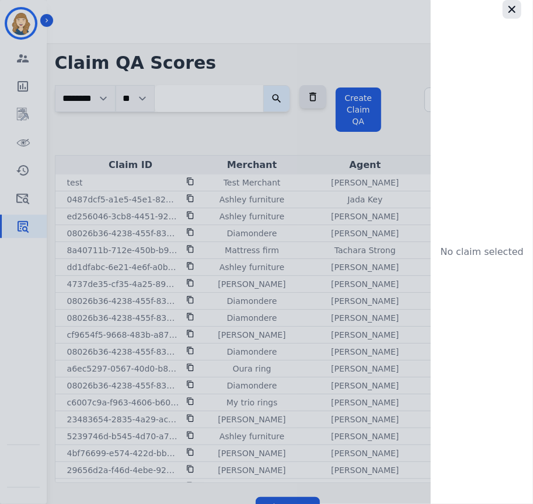
click at [517, 10] on button "button" at bounding box center [511, 9] width 19 height 19
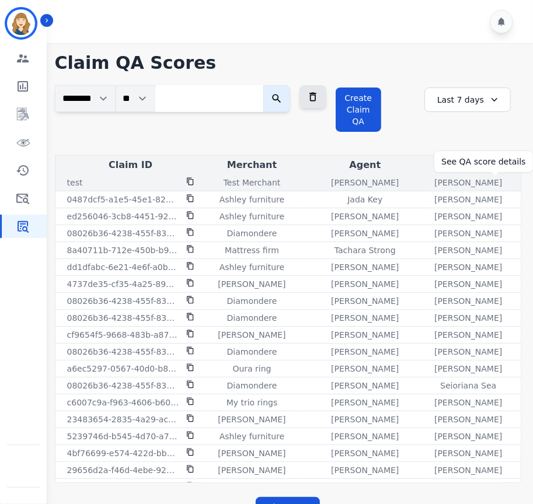
click at [506, 178] on div "21.7%" at bounding box center [532, 183] width 52 height 12
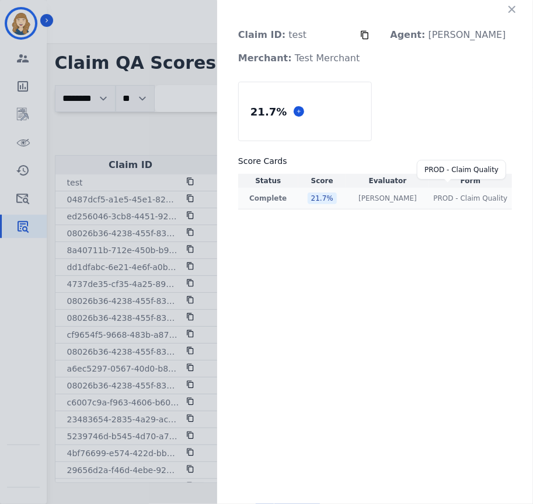
click at [470, 198] on span "PROD - Claim Quality" at bounding box center [470, 198] width 74 height 9
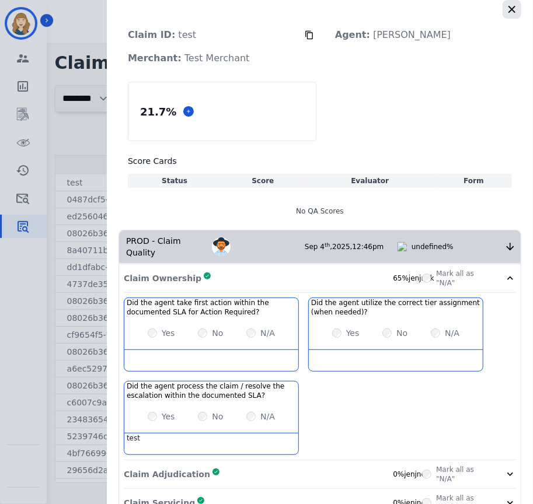
click at [508, 8] on icon "button" at bounding box center [511, 9] width 7 height 7
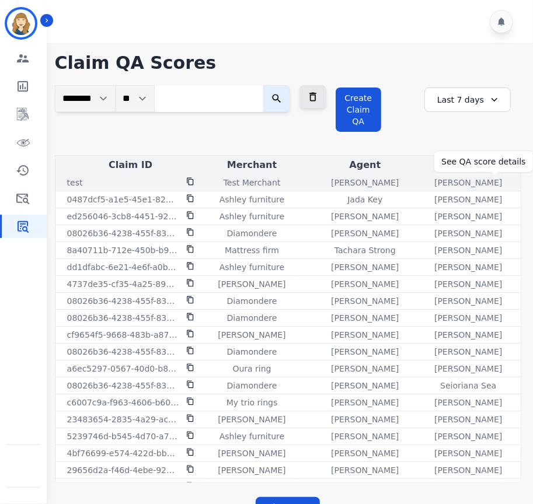
click at [506, 183] on div "21.7%" at bounding box center [532, 183] width 52 height 12
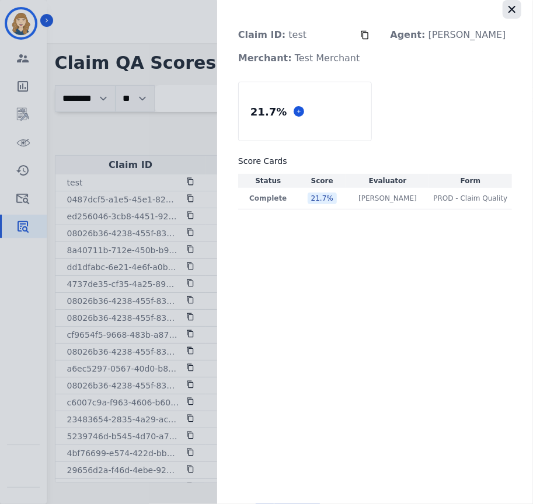
click at [509, 9] on icon "button" at bounding box center [512, 9] width 12 height 12
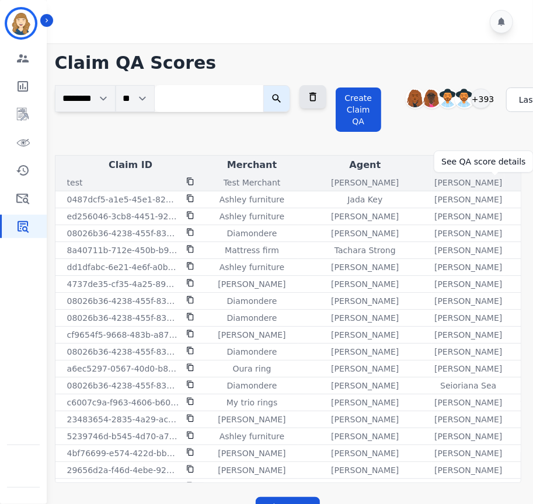
click at [506, 179] on div "21.7%" at bounding box center [532, 183] width 52 height 12
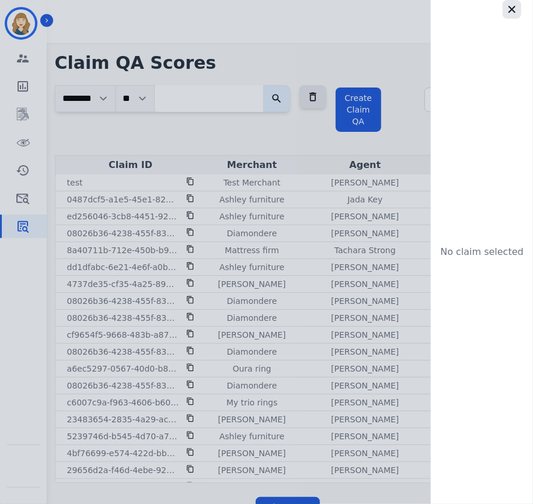
click at [508, 12] on icon "button" at bounding box center [511, 9] width 7 height 7
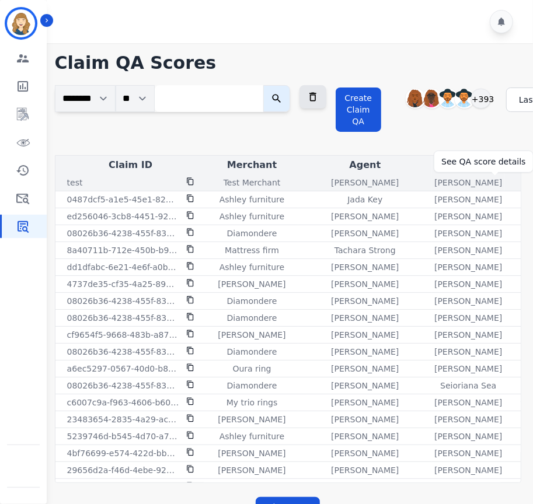
click at [506, 178] on div "21.7%" at bounding box center [532, 183] width 52 height 12
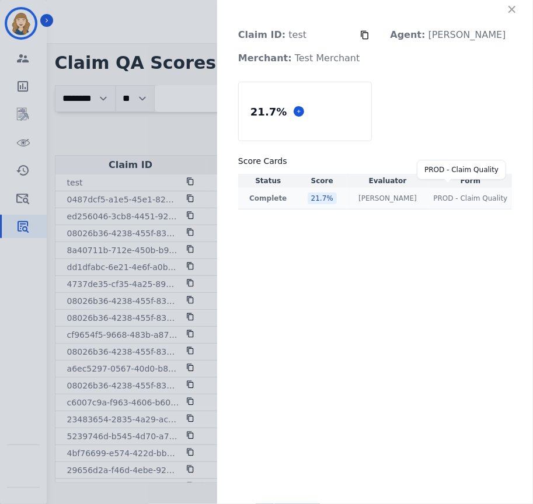
click at [458, 199] on span "PROD - Claim Quality" at bounding box center [470, 198] width 74 height 9
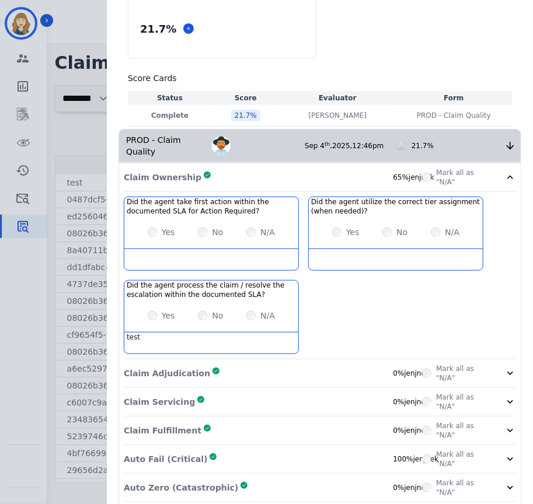
scroll to position [117, 0]
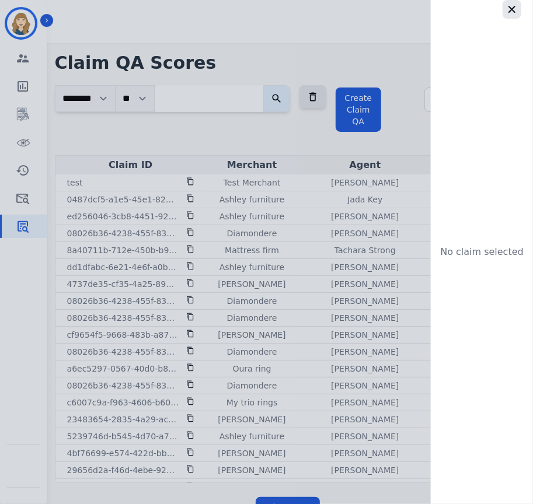
click at [515, 7] on icon "button" at bounding box center [512, 9] width 12 height 12
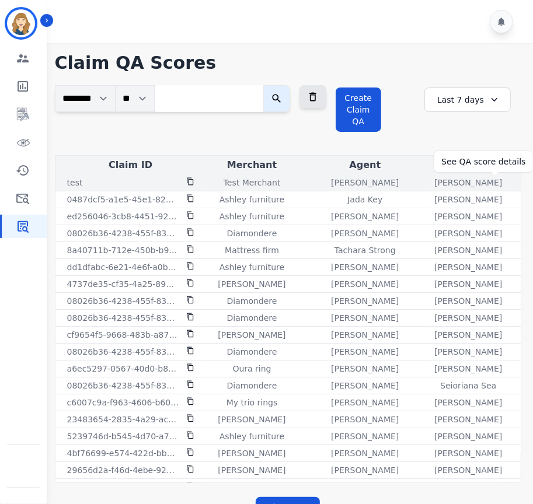
click at [506, 181] on div "21.7%" at bounding box center [532, 183] width 52 height 12
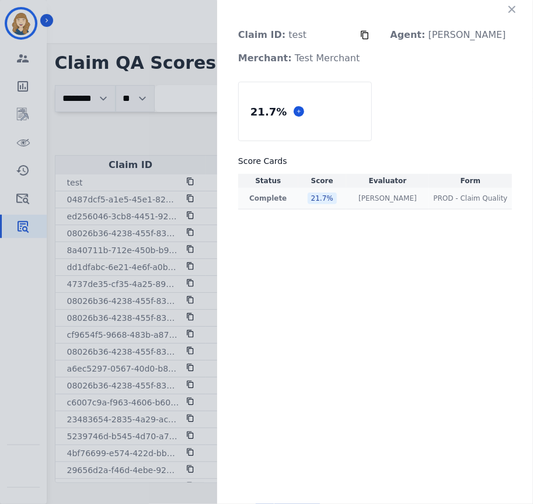
click at [337, 194] on div "21.7 %" at bounding box center [321, 198] width 29 height 12
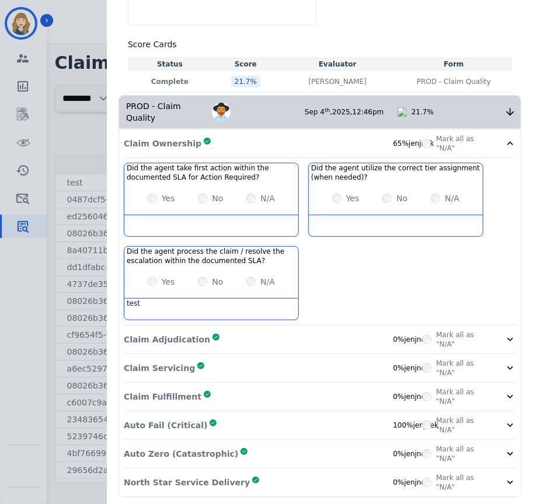
click at [373, 473] on div "North Star Service Delivery Complete 0% jenjnek" at bounding box center [273, 482] width 298 height 19
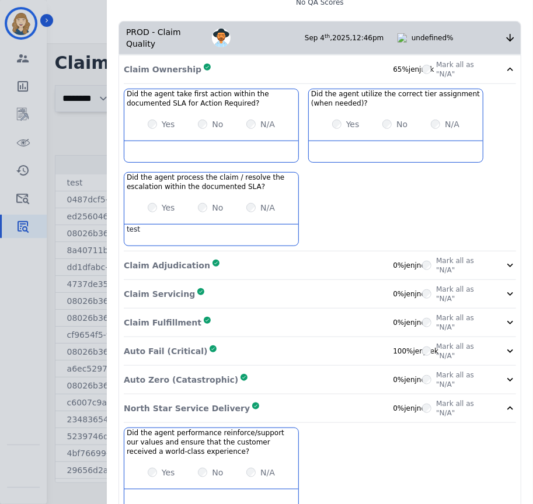
scroll to position [227, 0]
